Goal: Check status: Check status

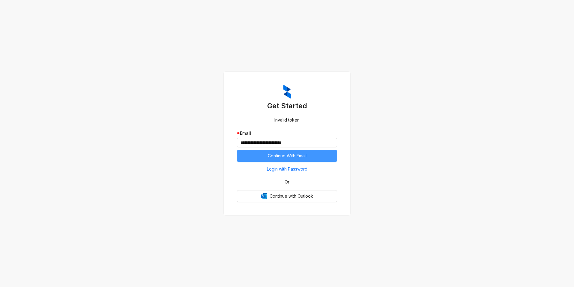
click at [296, 160] on button "Continue With Email" at bounding box center [287, 156] width 100 height 12
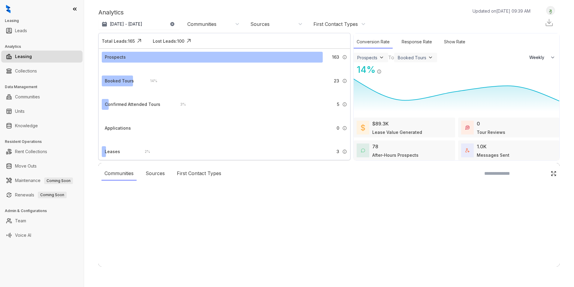
select select "******"
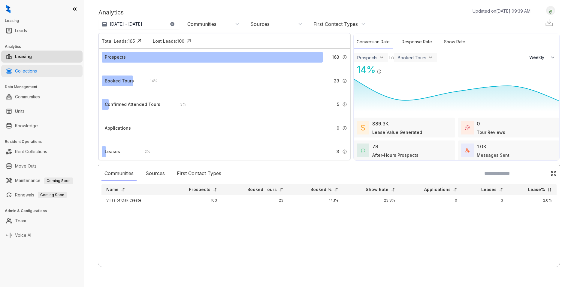
click at [31, 72] on link "Collections" at bounding box center [26, 71] width 22 height 12
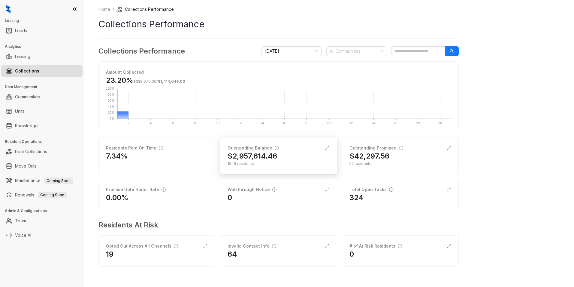
click at [272, 153] on h2 "$2,957,614.46" at bounding box center [253, 156] width 50 height 10
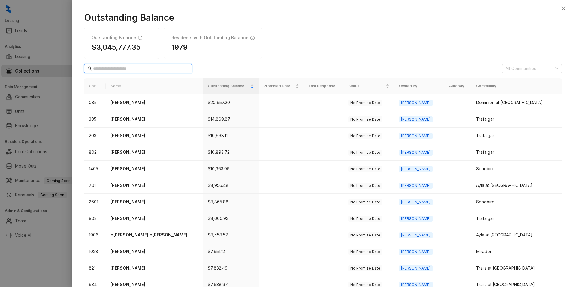
click at [126, 70] on input "text" at bounding box center [138, 68] width 91 height 7
type input "*********"
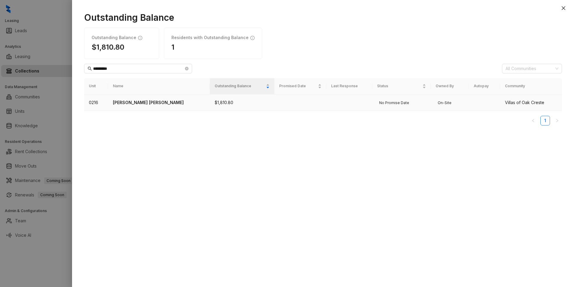
click at [160, 100] on p "Rosalinda Rodriguez Francis" at bounding box center [159, 102] width 92 height 7
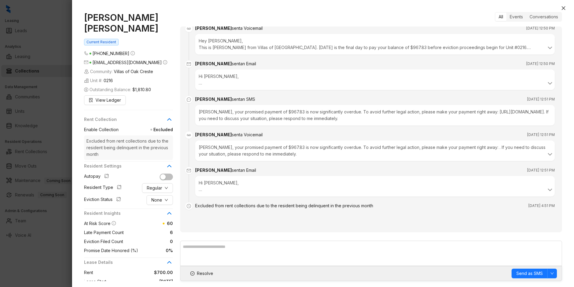
scroll to position [30, 0]
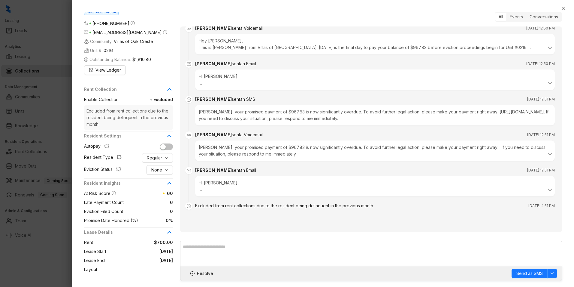
click at [168, 91] on icon at bounding box center [169, 89] width 7 height 7
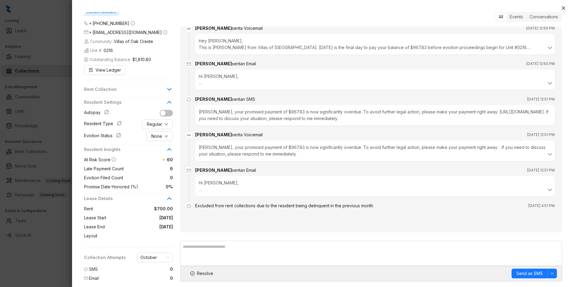
click at [168, 91] on icon at bounding box center [169, 89] width 7 height 7
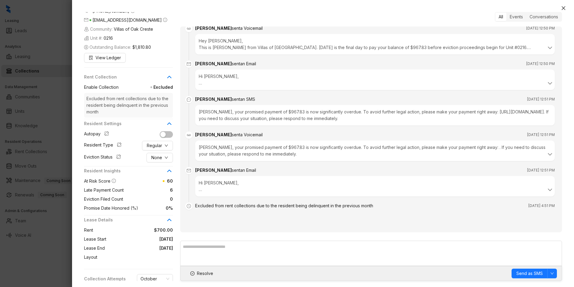
scroll to position [0, 0]
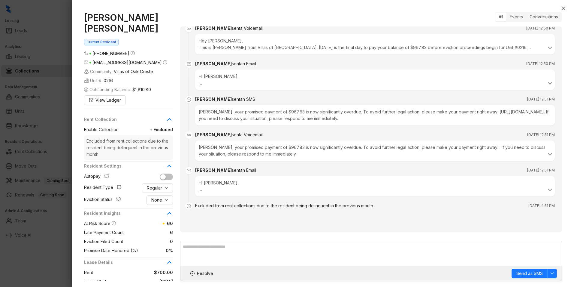
click at [106, 249] on span "Promise Date Honored (%)" at bounding box center [111, 250] width 54 height 7
click at [565, 10] on icon "close" at bounding box center [563, 8] width 5 height 5
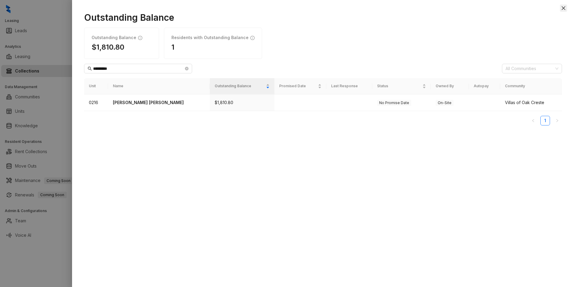
click at [562, 8] on icon "close" at bounding box center [563, 8] width 5 height 5
